Goal: Transaction & Acquisition: Obtain resource

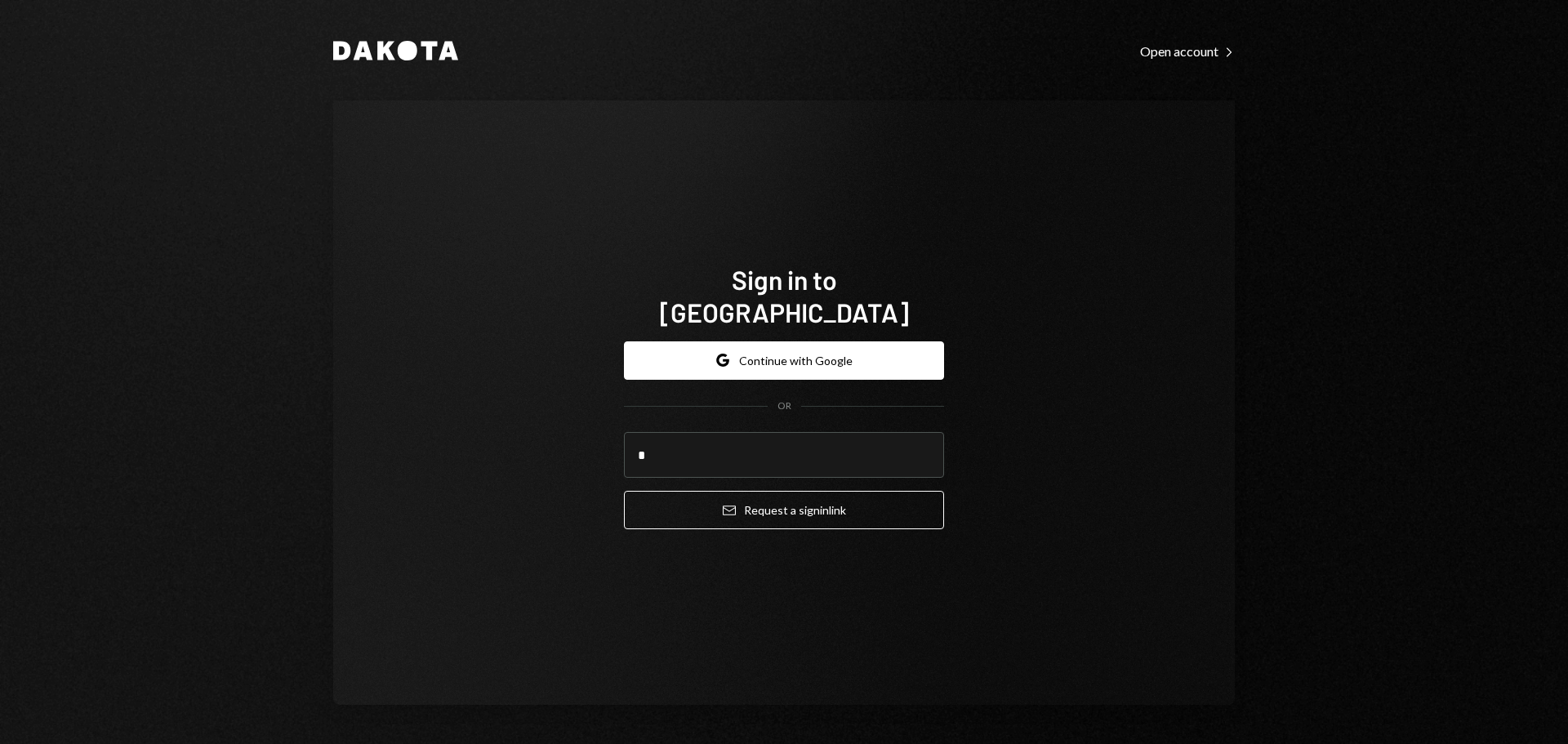
type input "**********"
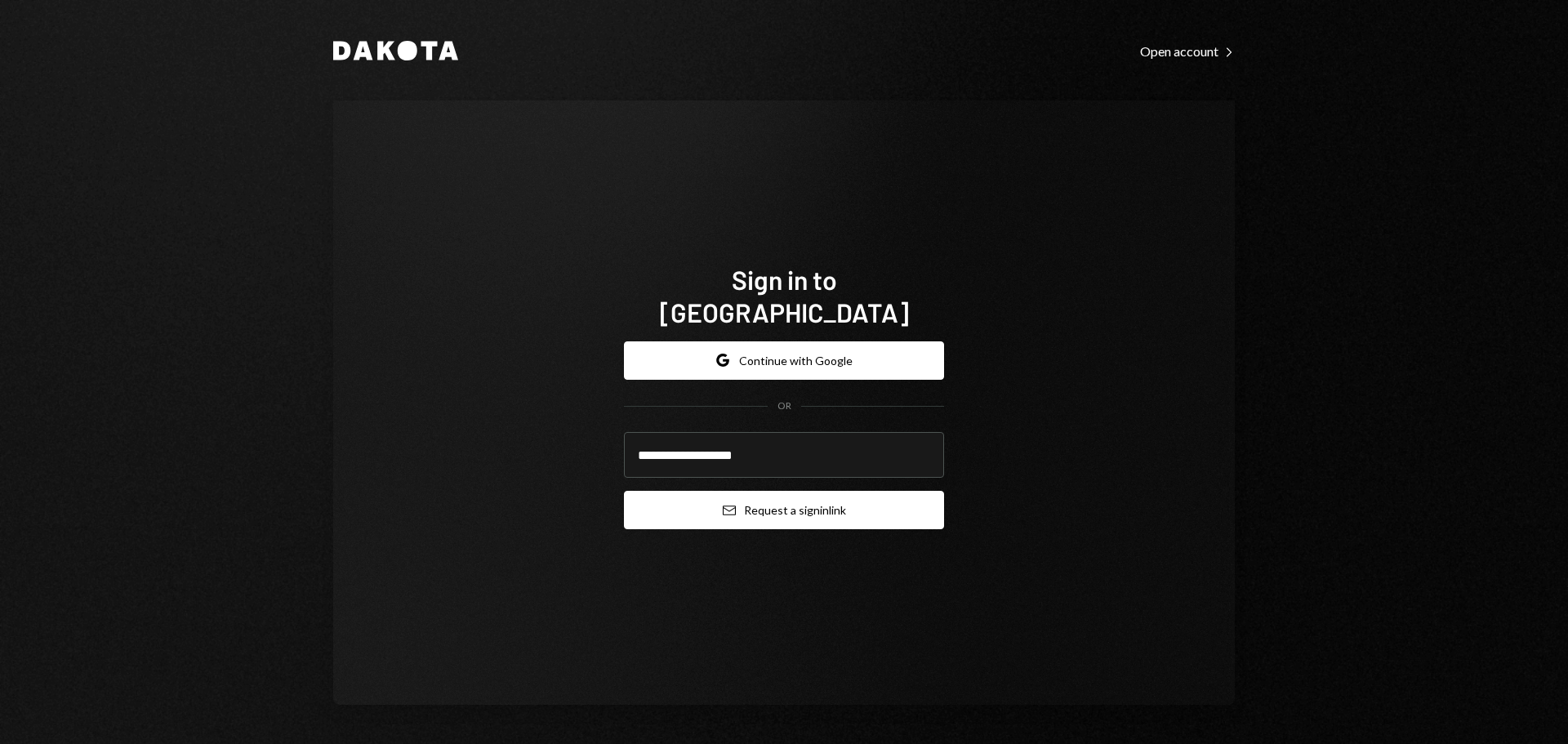
click at [786, 500] on button "Email Request a sign in link" at bounding box center [784, 509] width 320 height 38
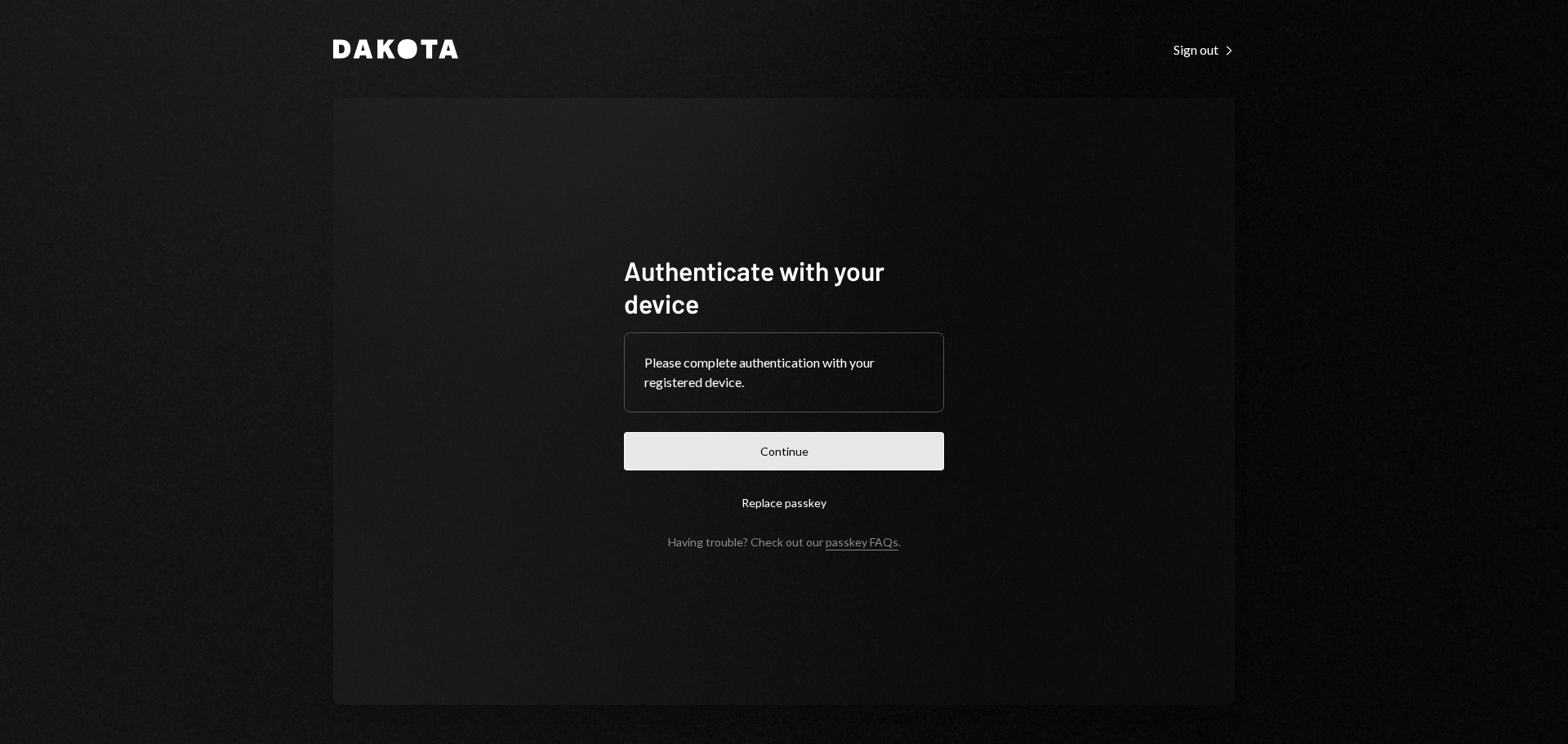
click at [817, 443] on button "Continue" at bounding box center [784, 450] width 320 height 38
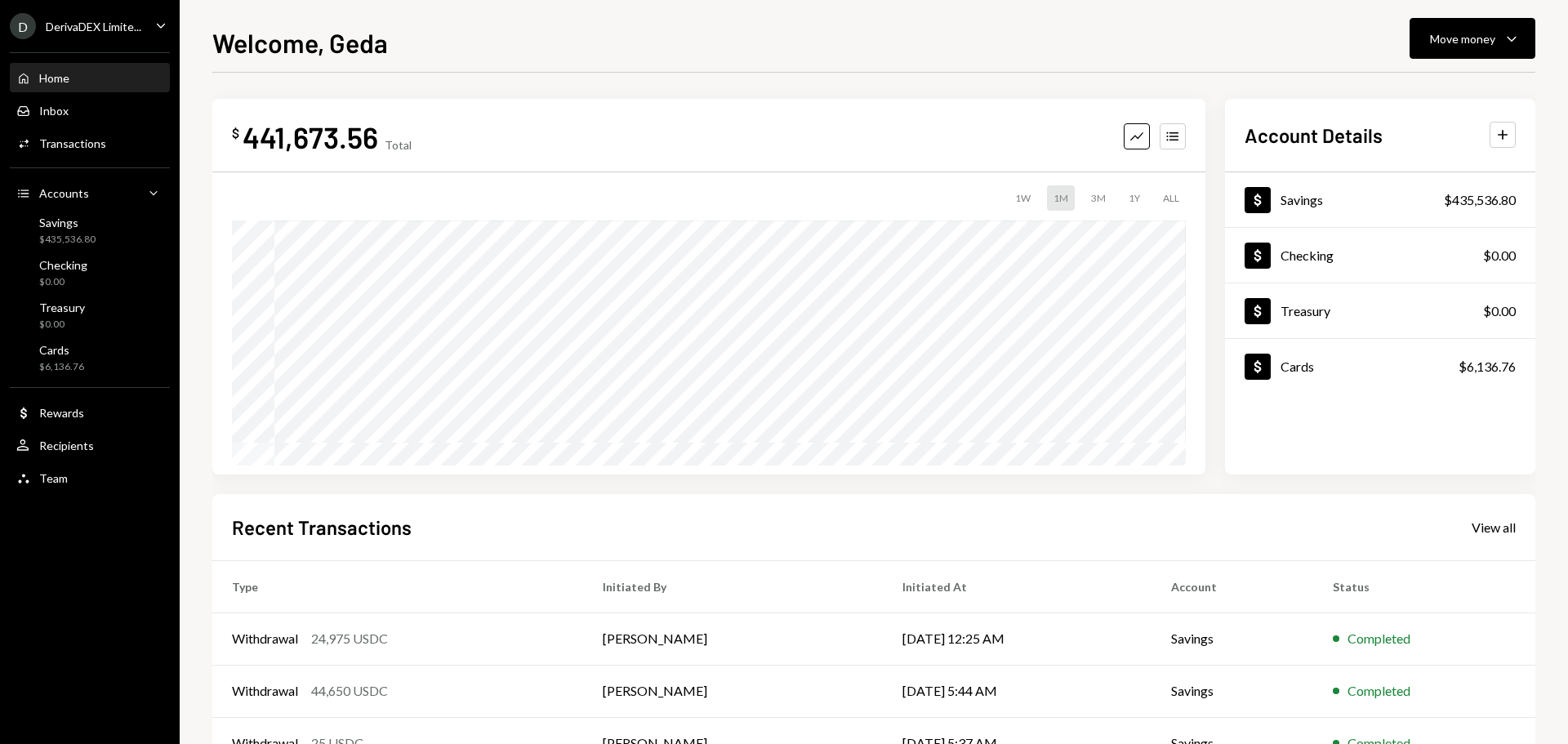
click at [149, 31] on div "D DerivaDEX Limite... Caret Down" at bounding box center [89, 26] width 180 height 26
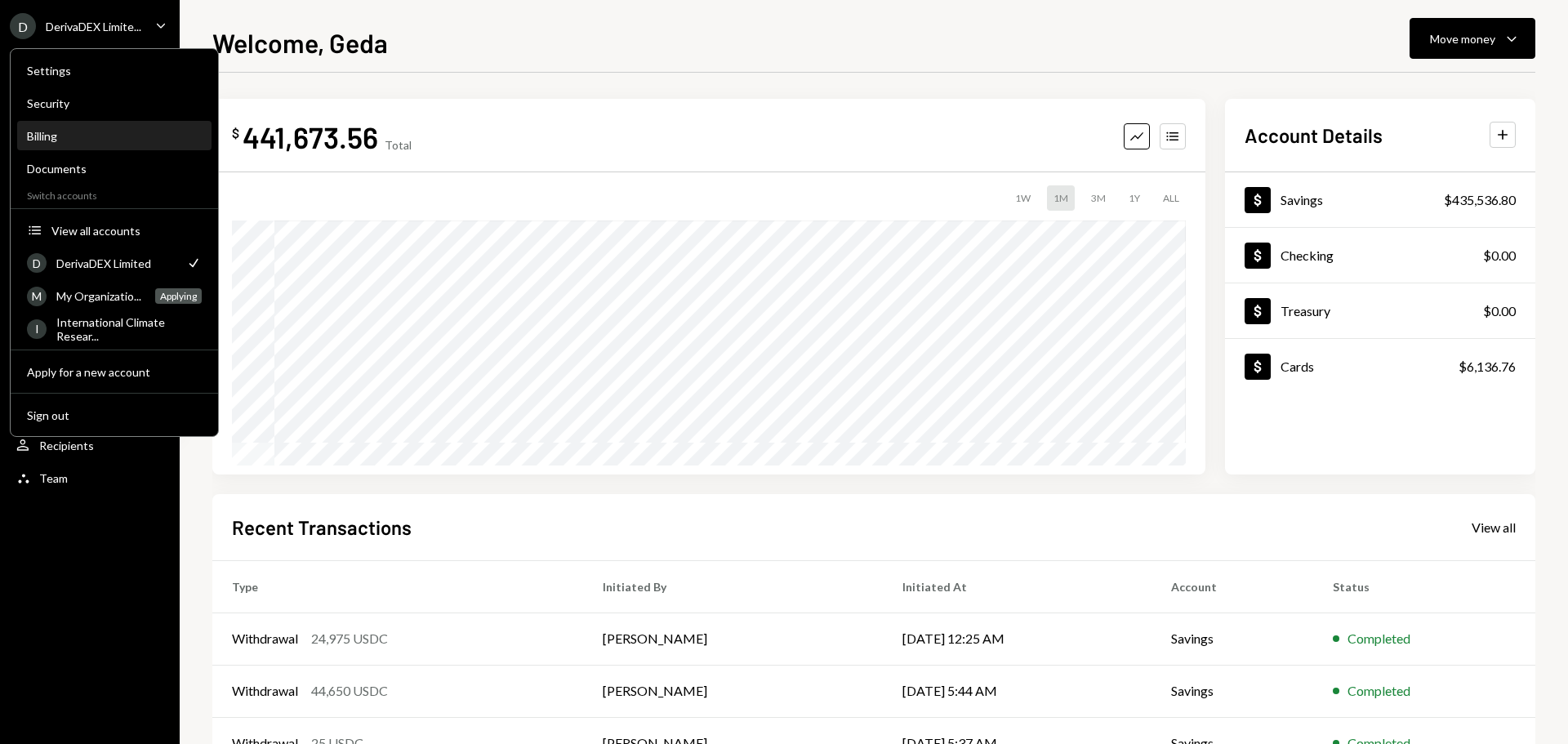
click at [88, 136] on div "Billing" at bounding box center [114, 136] width 175 height 14
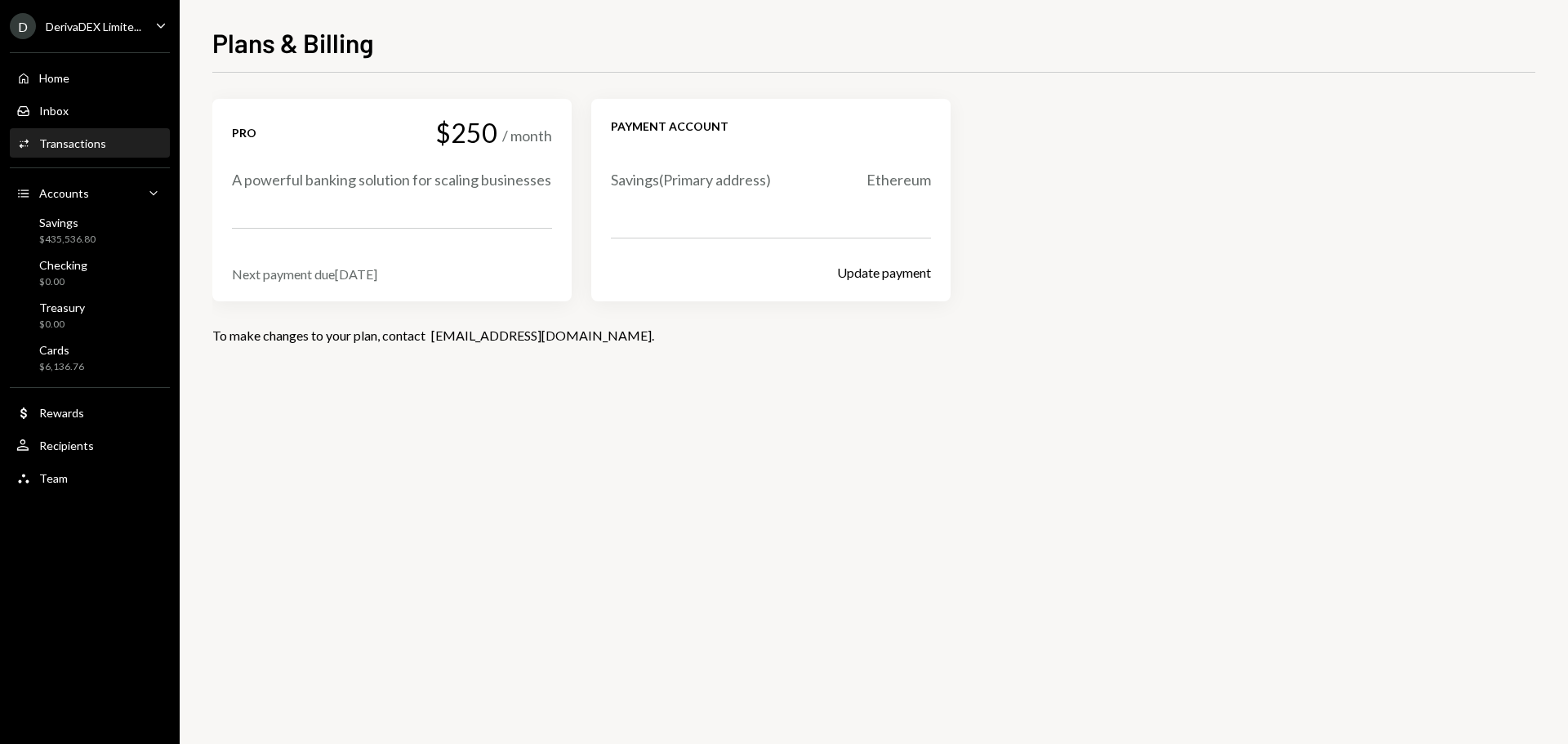
click at [92, 137] on div "Activities Transactions" at bounding box center [60, 143] width 89 height 14
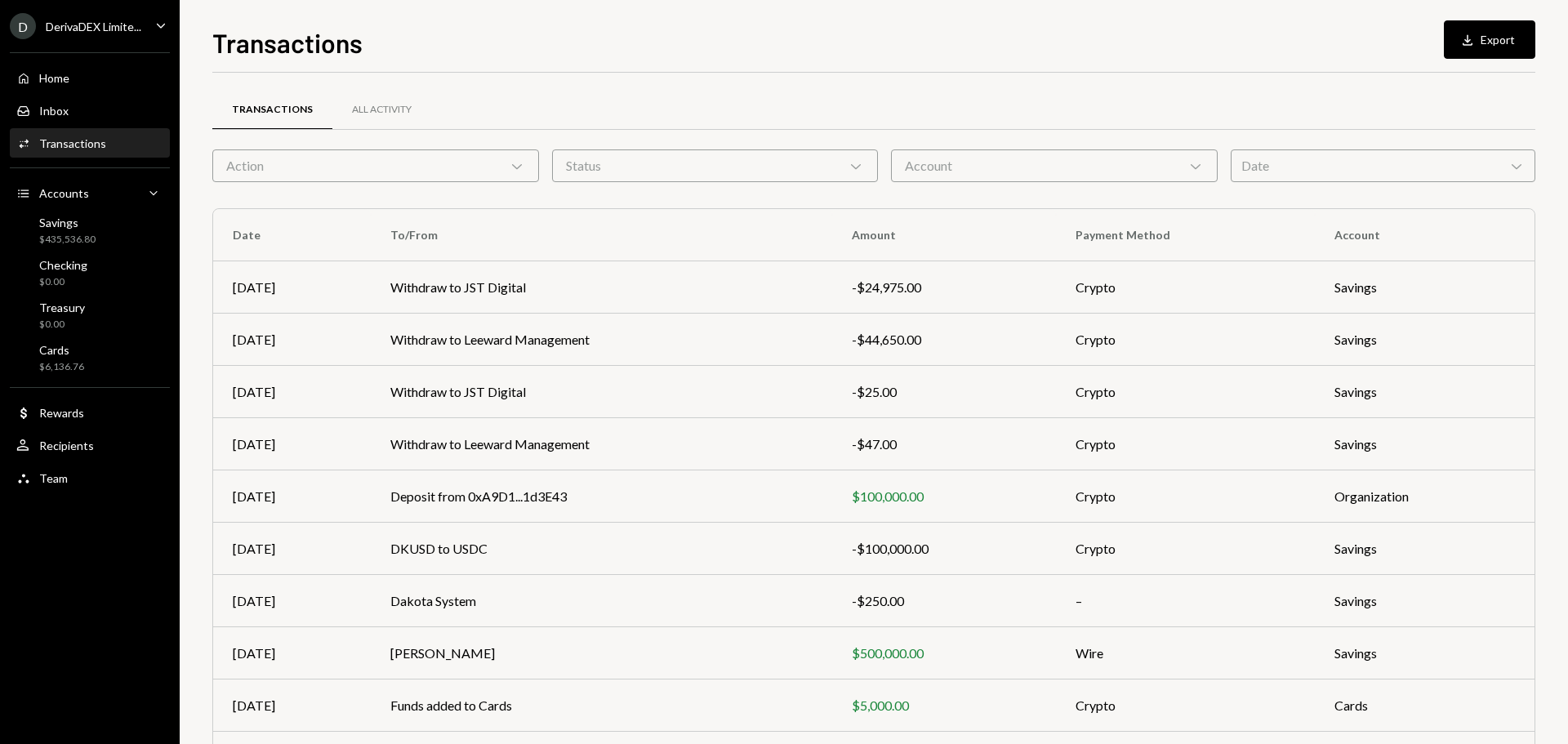
click at [159, 29] on icon "Caret Down" at bounding box center [160, 25] width 18 height 18
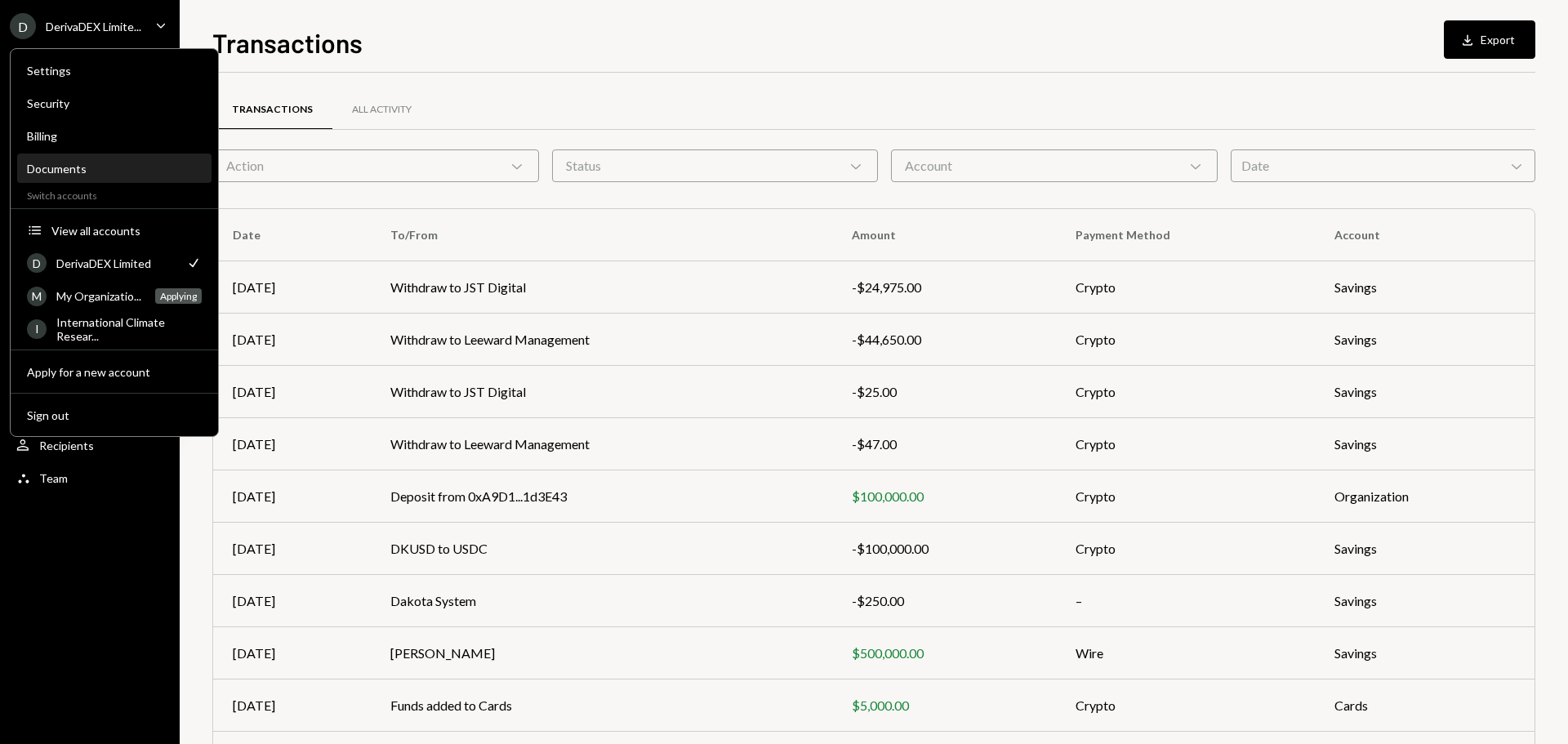
click at [85, 172] on div "Documents" at bounding box center [114, 169] width 175 height 14
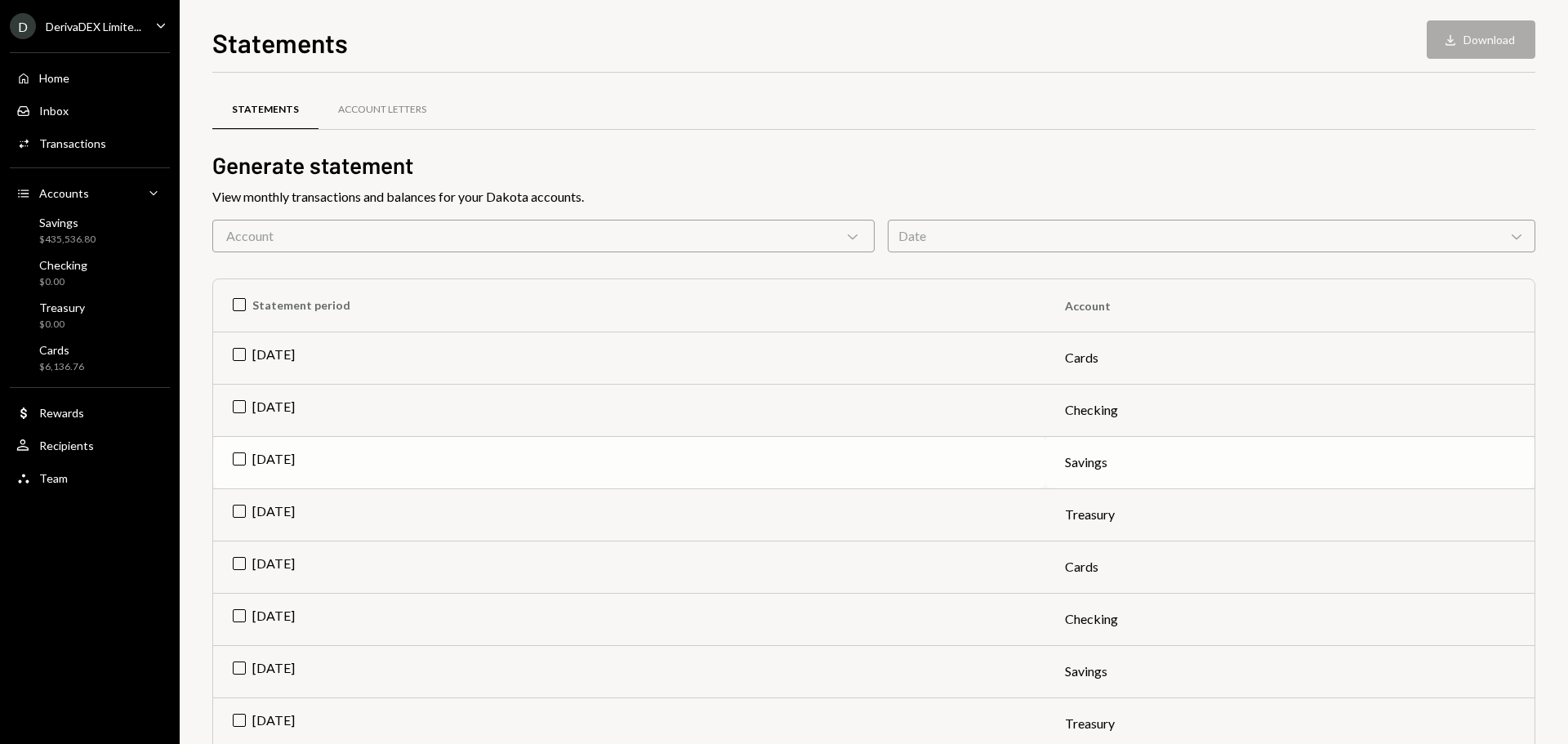
click at [243, 462] on td "[DATE]" at bounding box center [629, 461] width 832 height 52
click at [735, 237] on div "Account Chevron Down" at bounding box center [543, 236] width 663 height 32
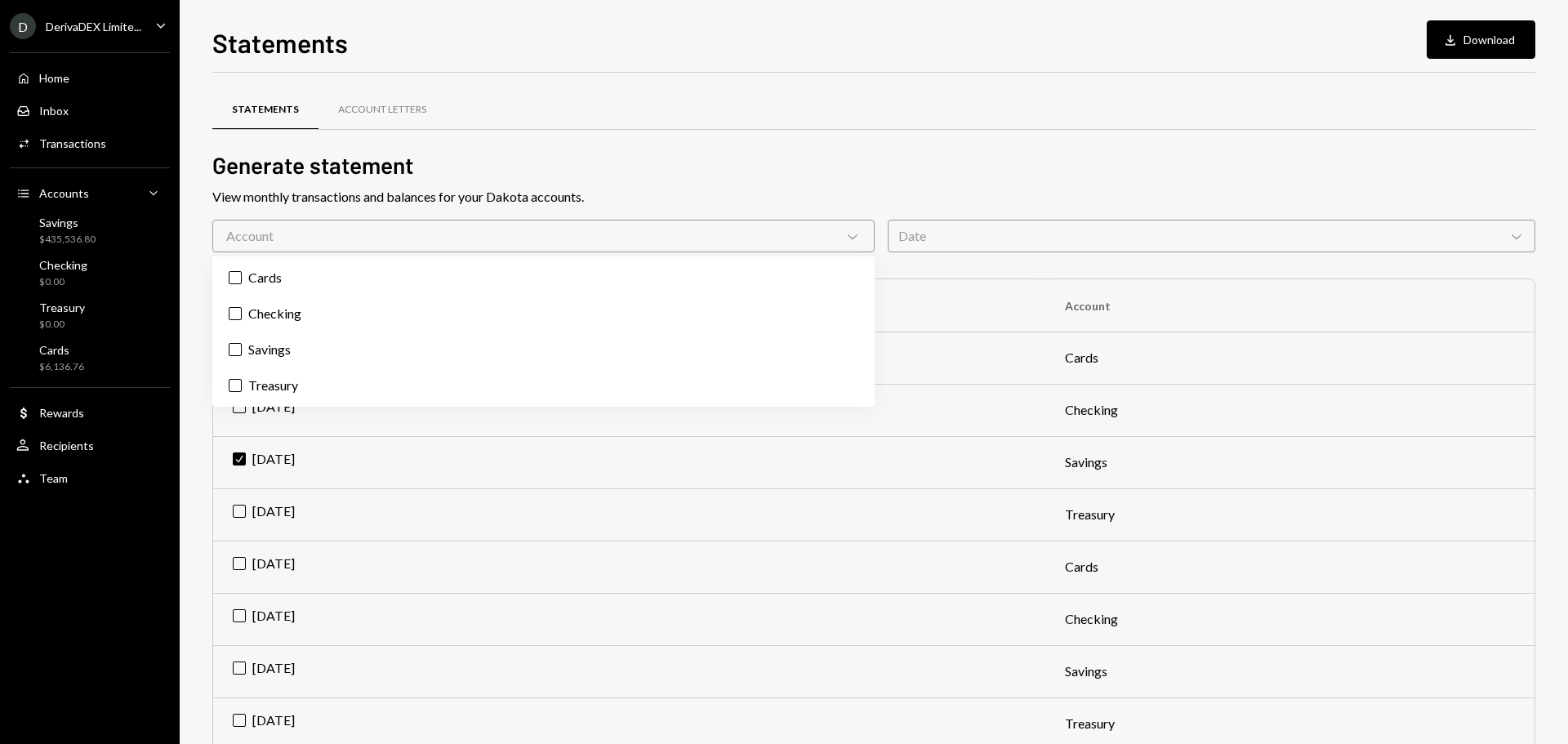
click at [735, 237] on div "Account Chevron Down" at bounding box center [543, 236] width 663 height 32
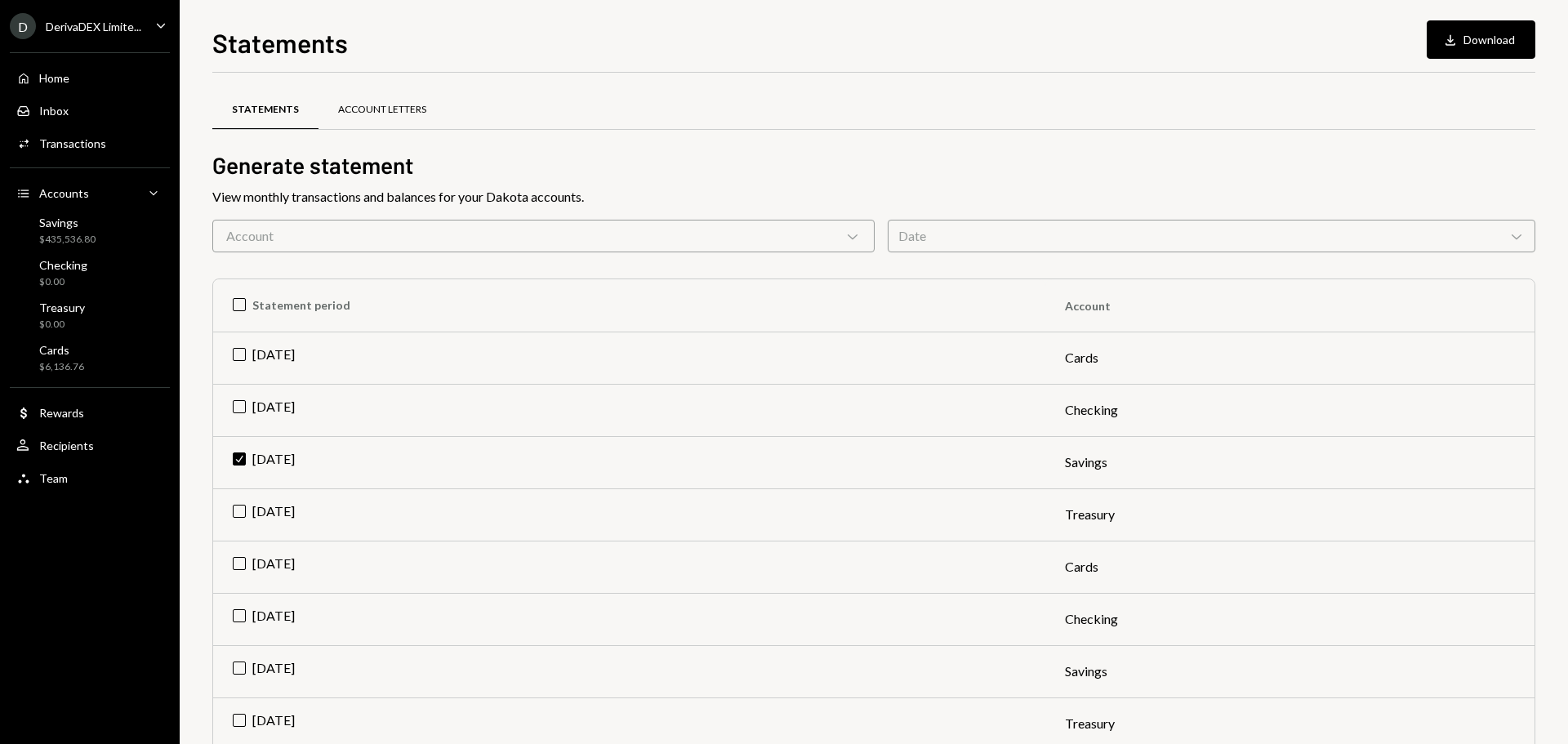
click at [376, 106] on div "Account Letters" at bounding box center [382, 110] width 89 height 14
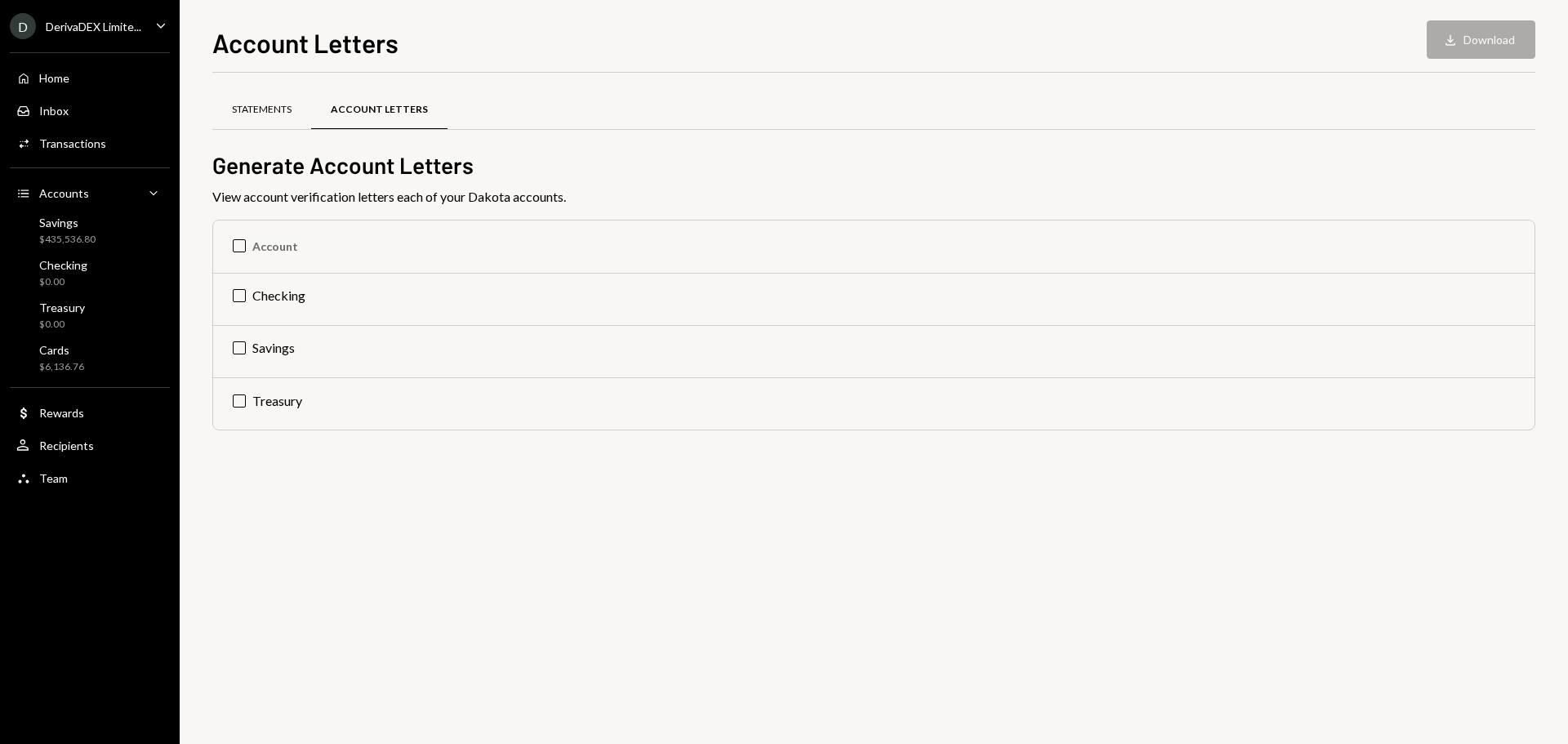
click at [262, 112] on div "Statements" at bounding box center [261, 110] width 60 height 14
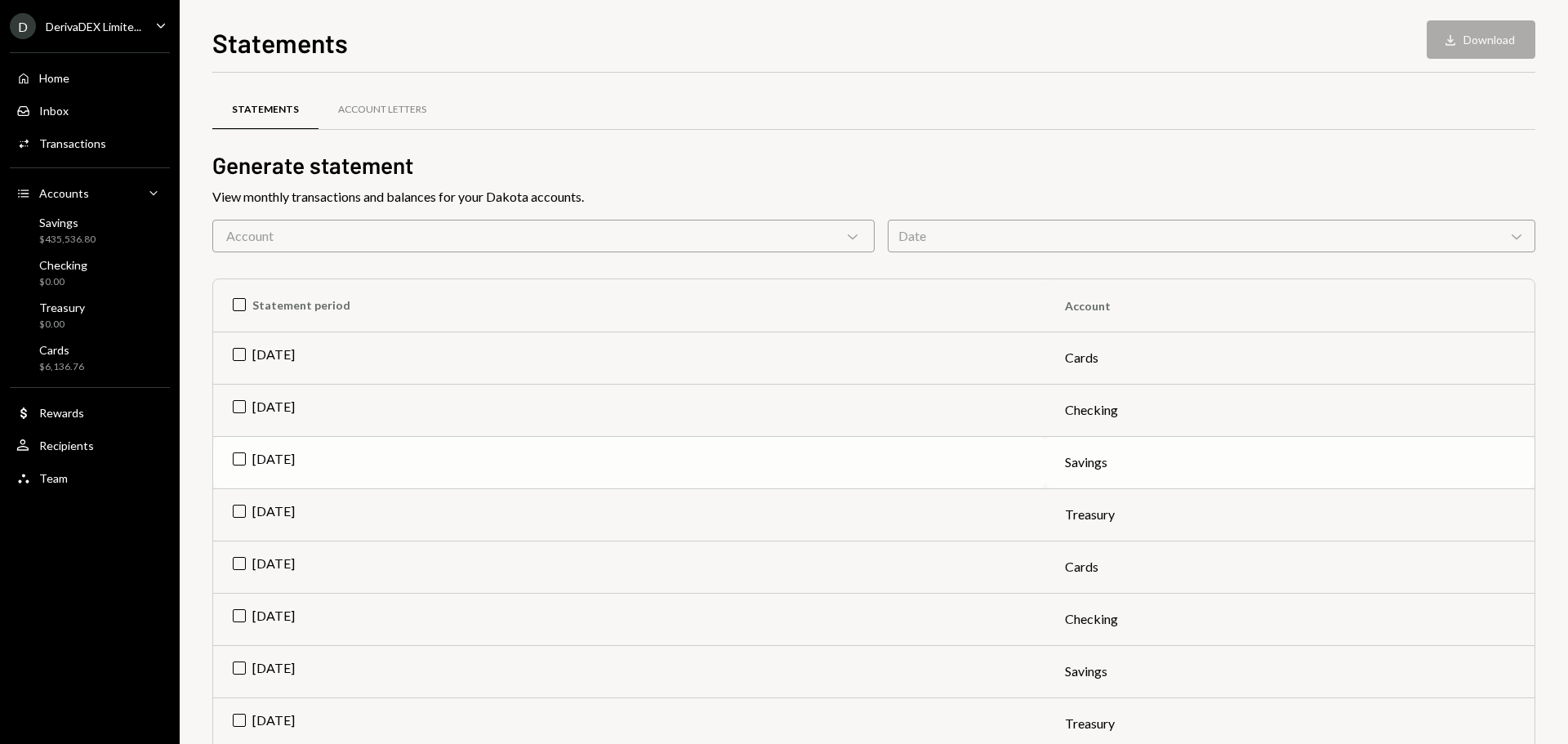
click at [238, 460] on td "[DATE]" at bounding box center [629, 461] width 832 height 52
click at [1521, 51] on button "Download Download" at bounding box center [1481, 39] width 109 height 38
